Goal: Information Seeking & Learning: Learn about a topic

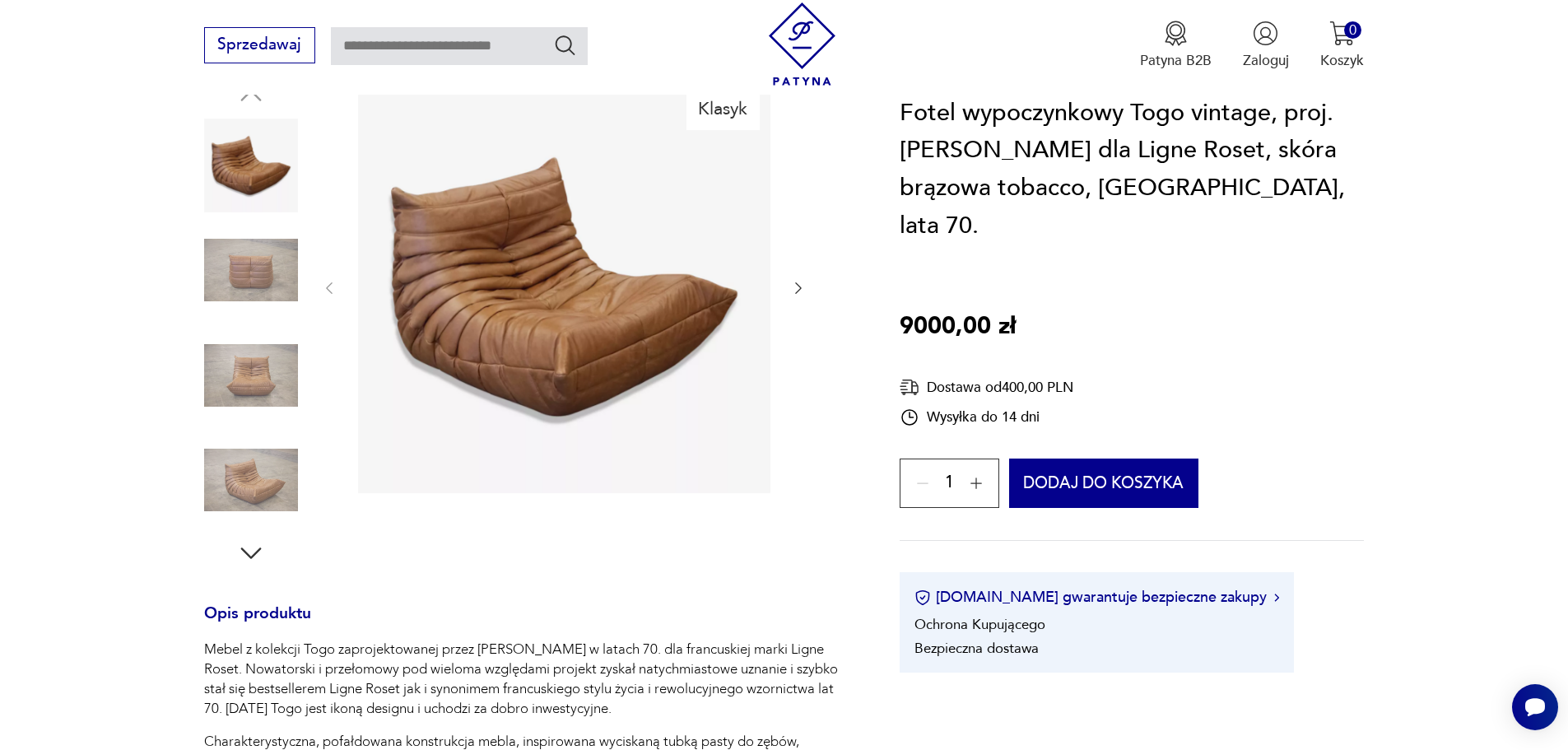
scroll to position [234, 0]
click at [246, 372] on img at bounding box center [252, 376] width 94 height 94
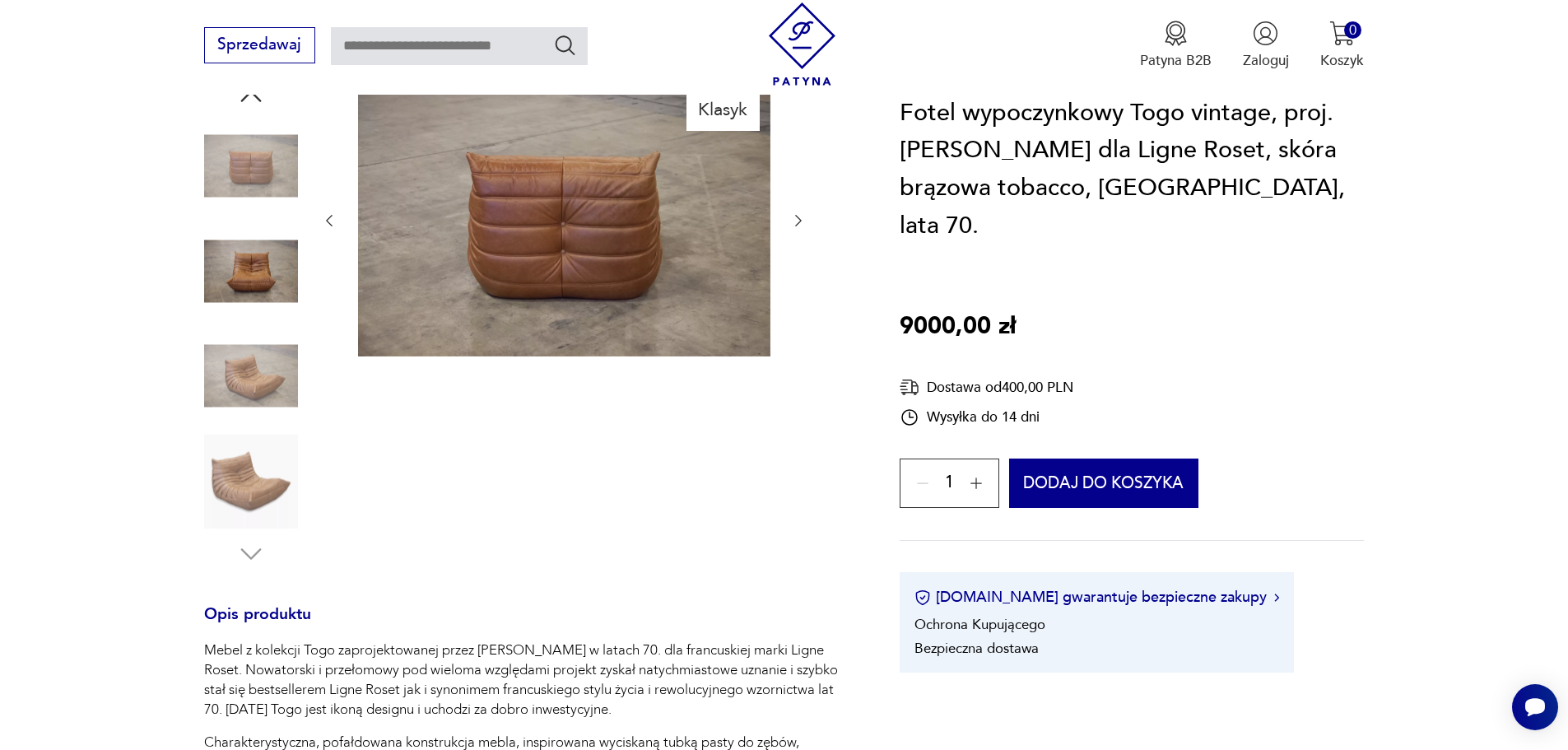
click at [244, 242] on img at bounding box center [252, 271] width 94 height 94
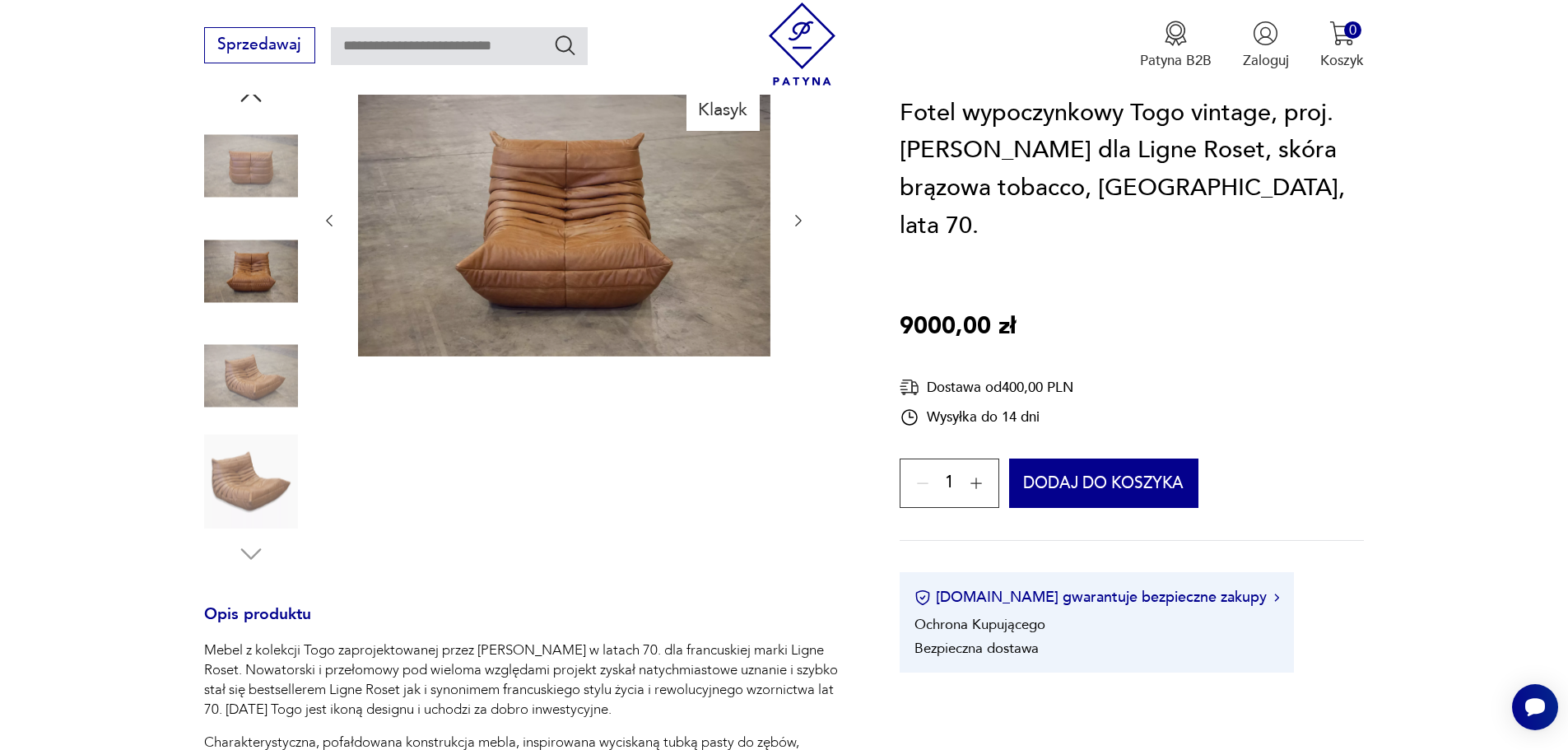
click at [258, 146] on img at bounding box center [252, 166] width 94 height 94
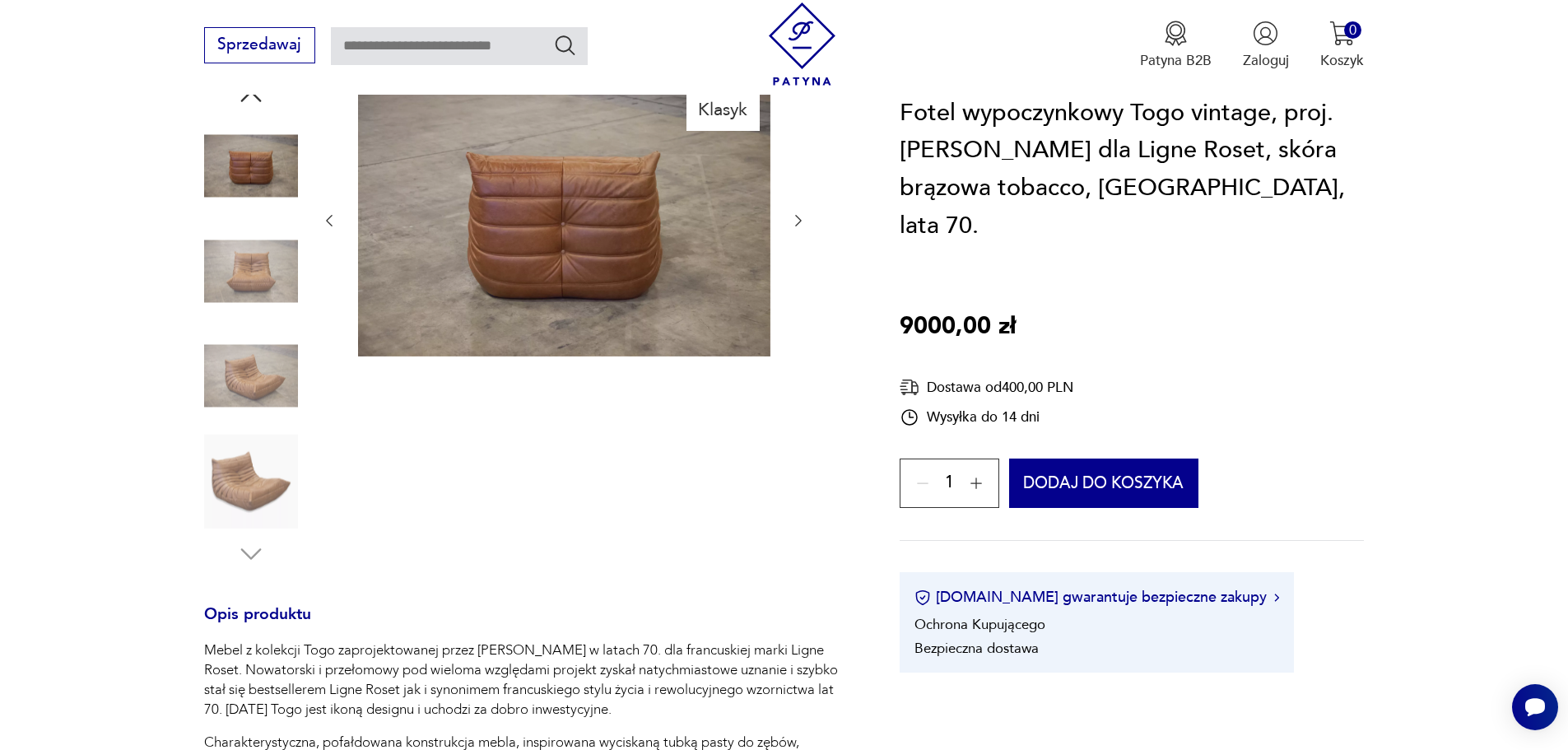
click at [1128, 343] on div "Fotel wypoczynkowy Togo vintage, proj. [PERSON_NAME] dla Ligne Roset, skóra brą…" at bounding box center [1131, 384] width 464 height 578
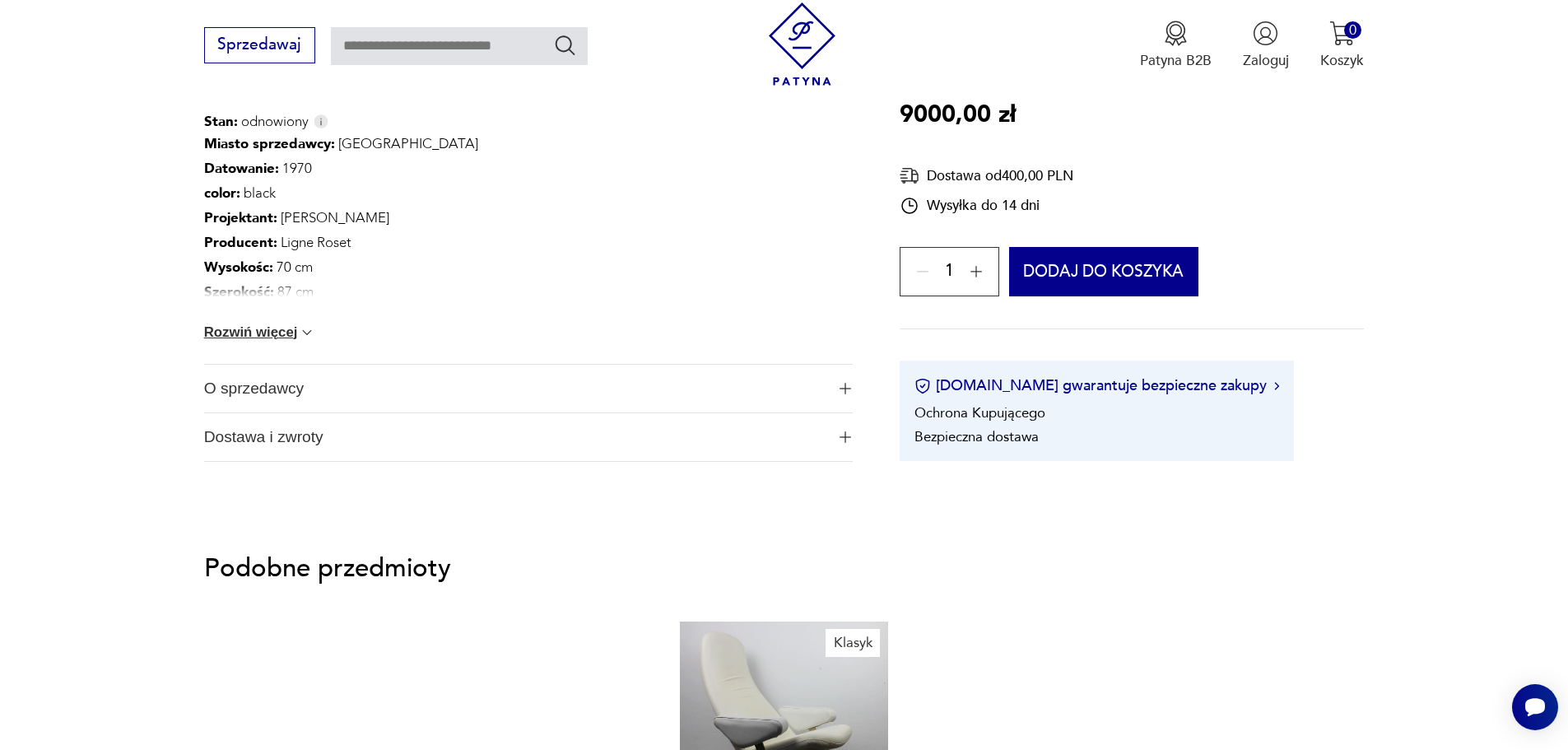
scroll to position [1039, 0]
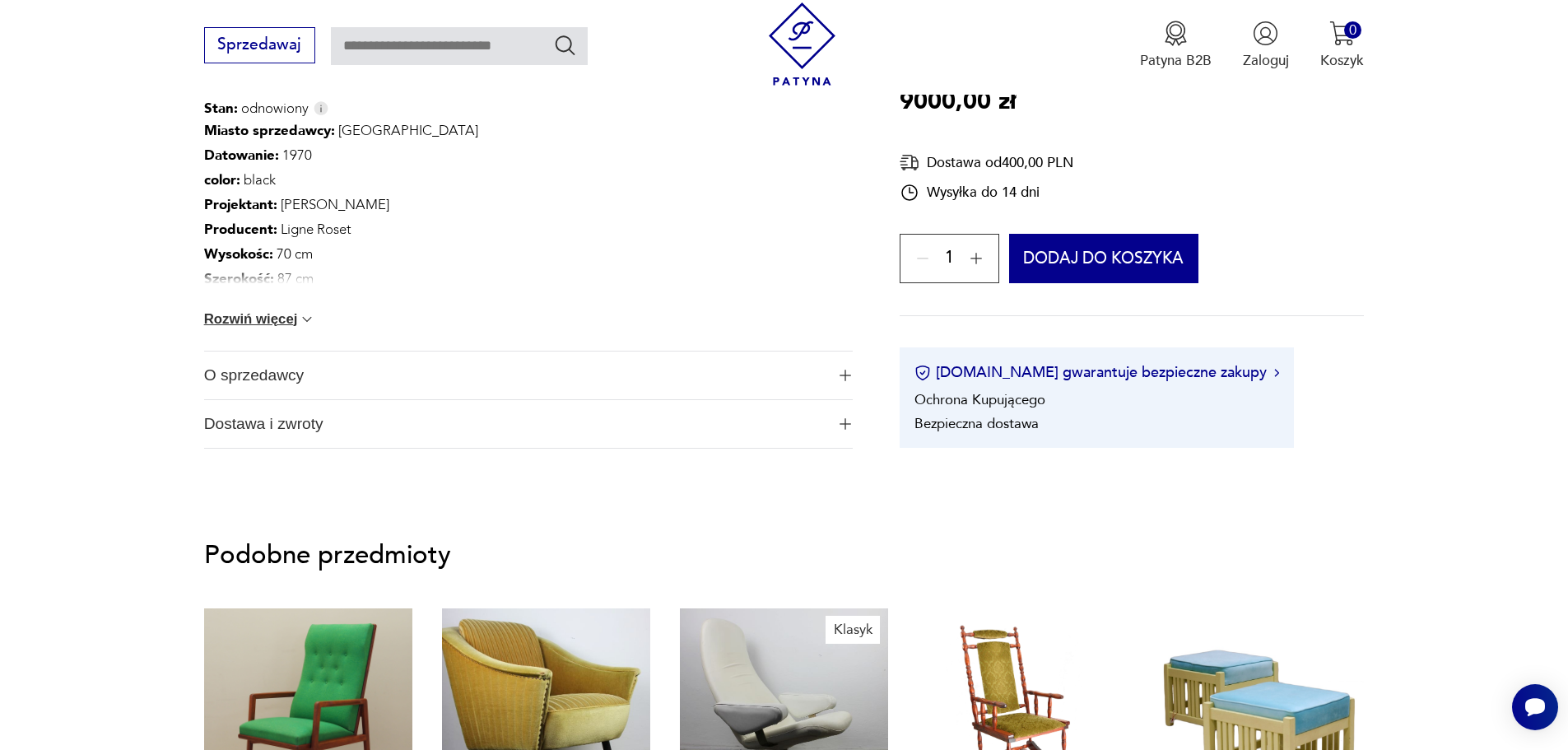
click at [833, 356] on button "O sprzedawcy" at bounding box center [528, 375] width 649 height 48
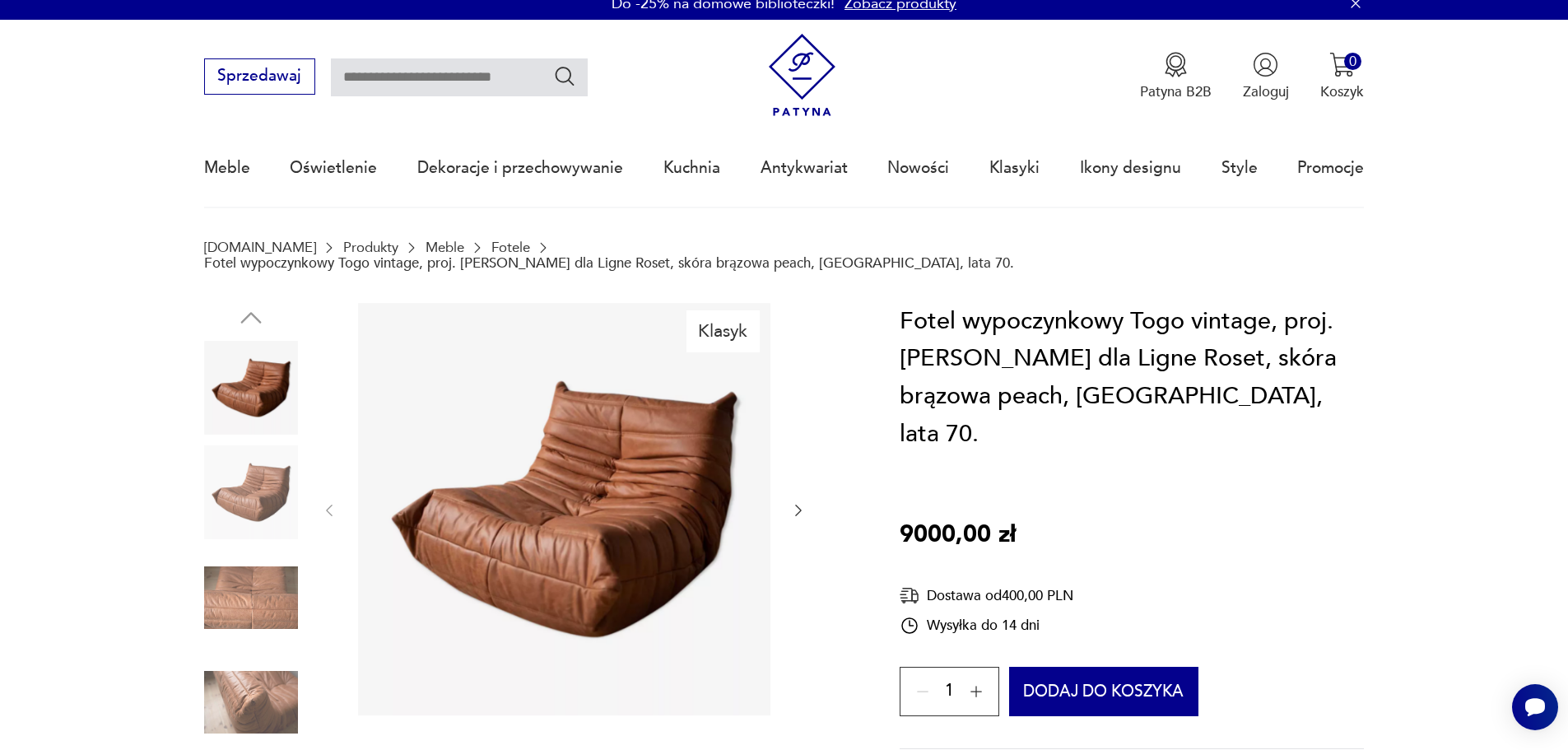
scroll to position [0, 0]
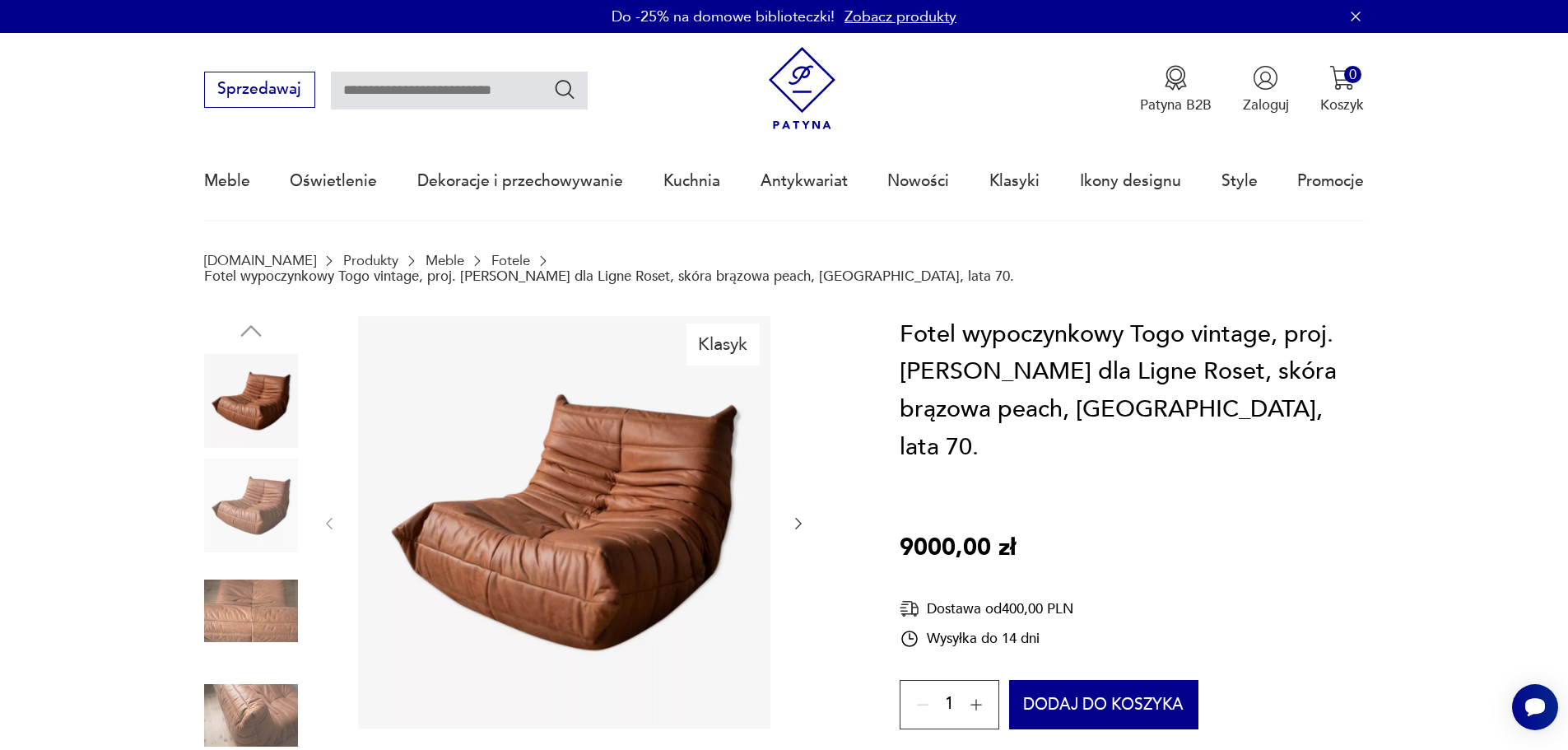
click at [798, 517] on icon "button" at bounding box center [798, 523] width 6 height 12
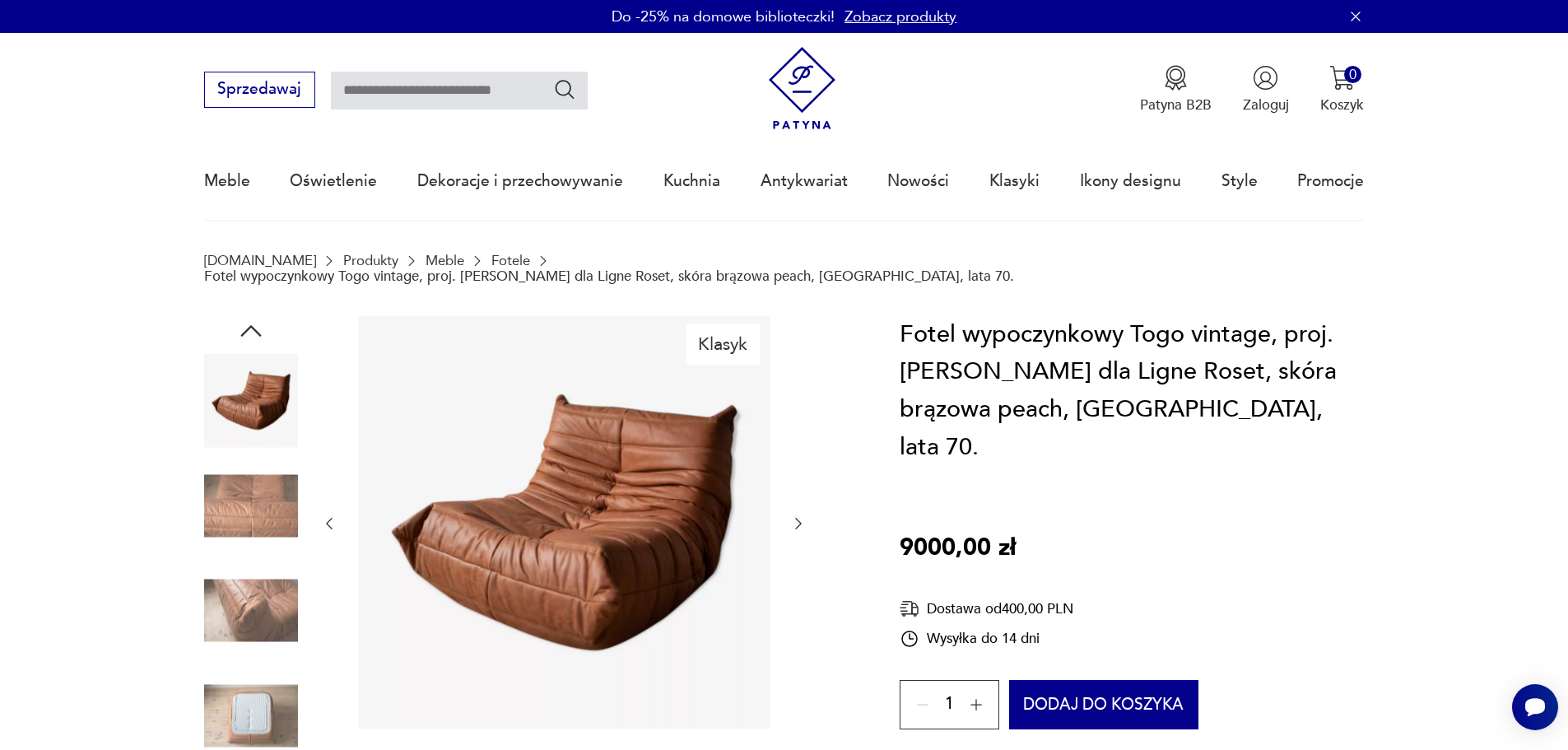
click at [798, 517] on icon "button" at bounding box center [798, 523] width 6 height 12
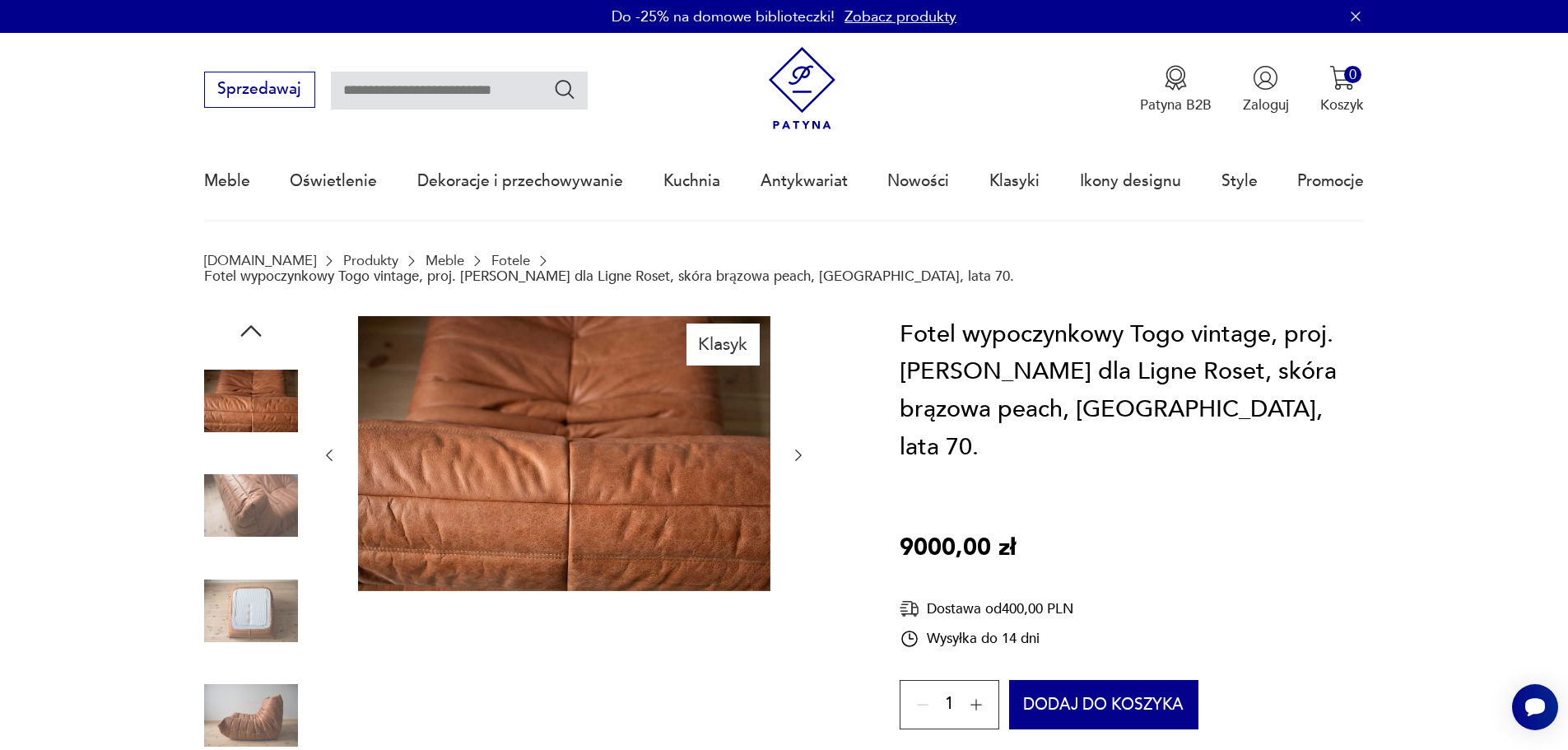
click at [794, 454] on div at bounding box center [564, 455] width 486 height 279
click at [802, 424] on div at bounding box center [564, 455] width 486 height 279
click at [794, 447] on icon "button" at bounding box center [798, 455] width 16 height 16
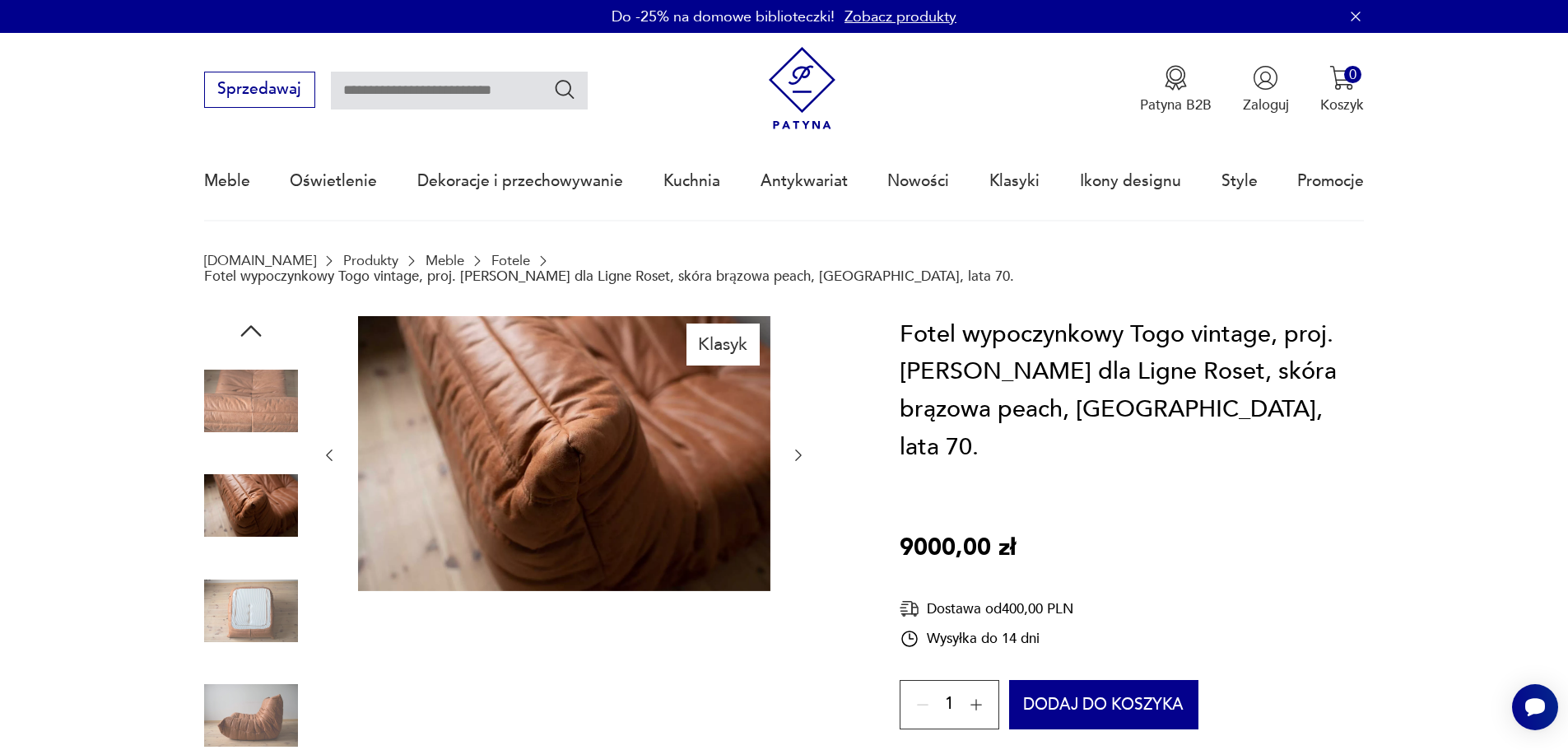
click at [794, 447] on icon "button" at bounding box center [798, 455] width 16 height 16
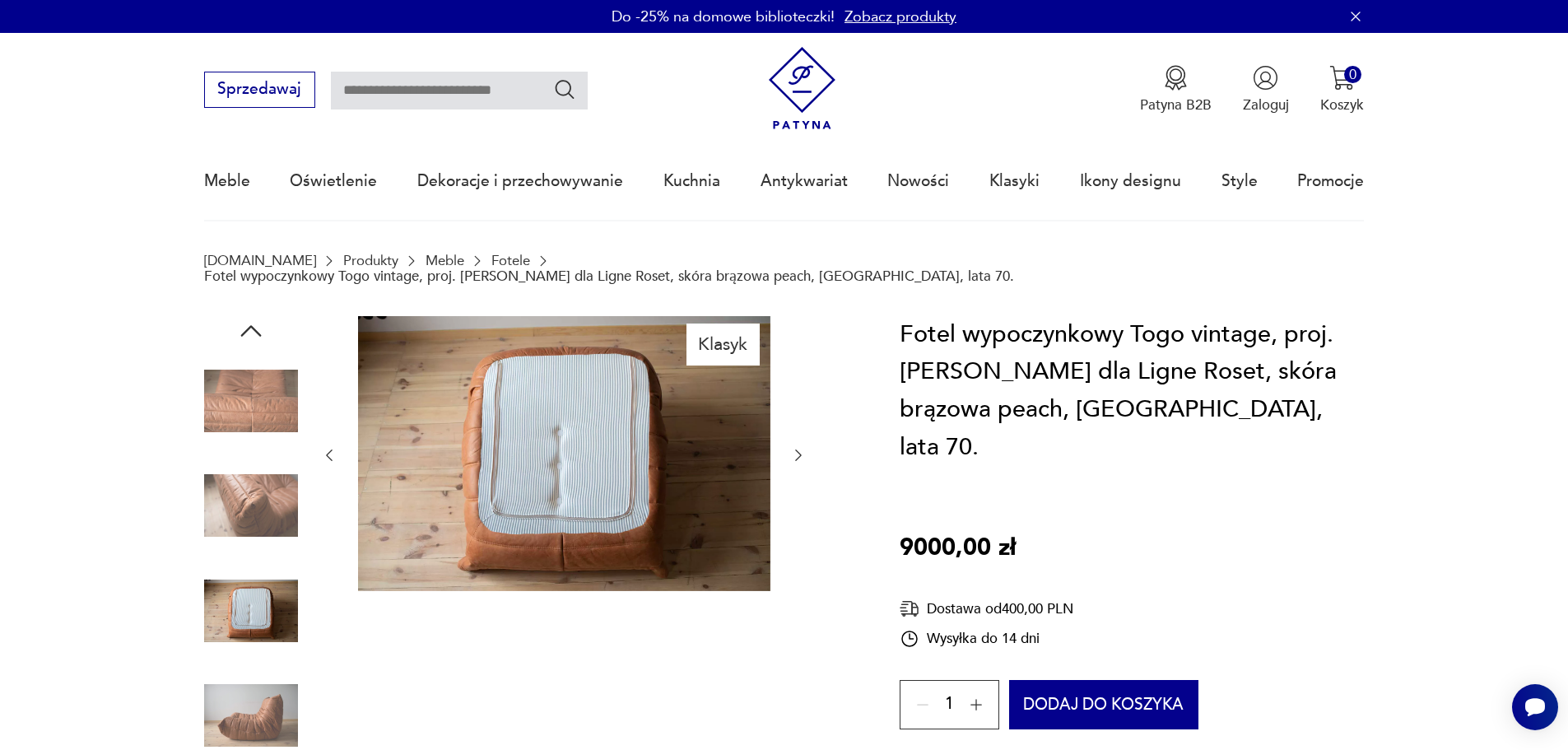
click at [794, 447] on icon "button" at bounding box center [798, 455] width 16 height 16
